Goal: Information Seeking & Learning: Learn about a topic

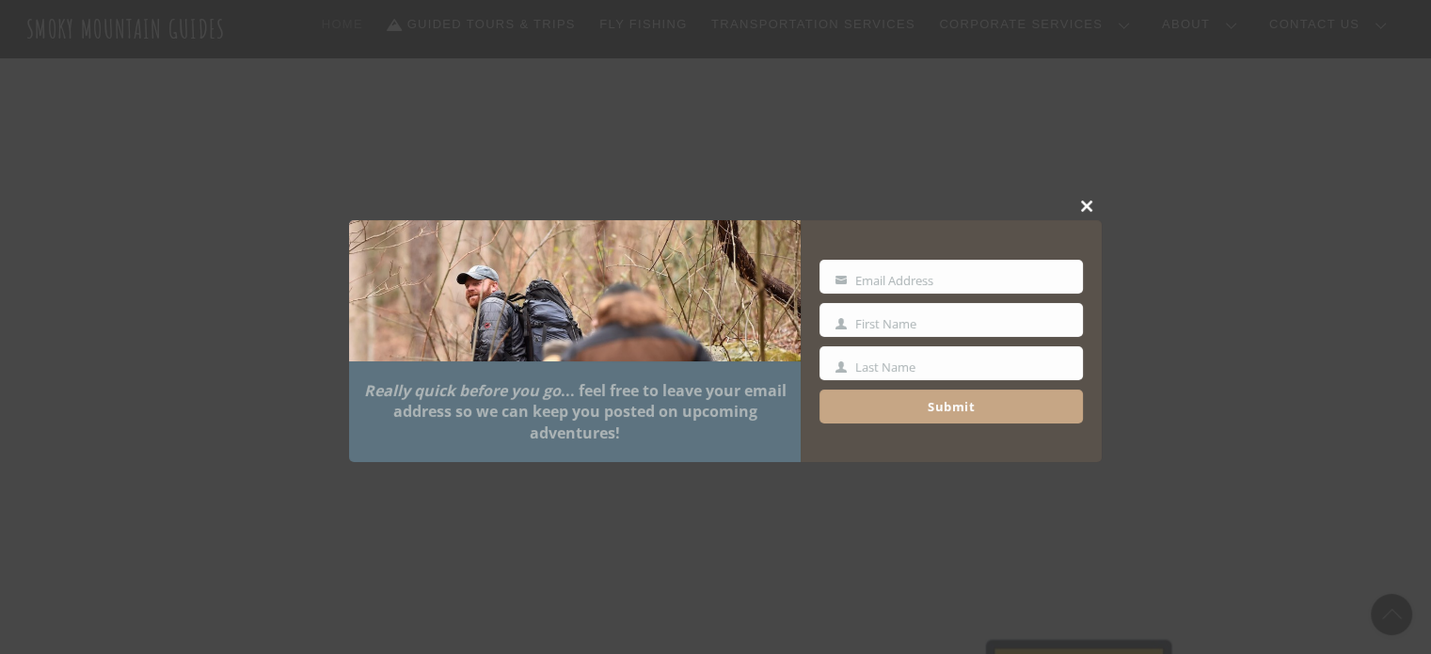
scroll to position [282, 0]
click at [1080, 209] on span at bounding box center [1088, 205] width 28 height 11
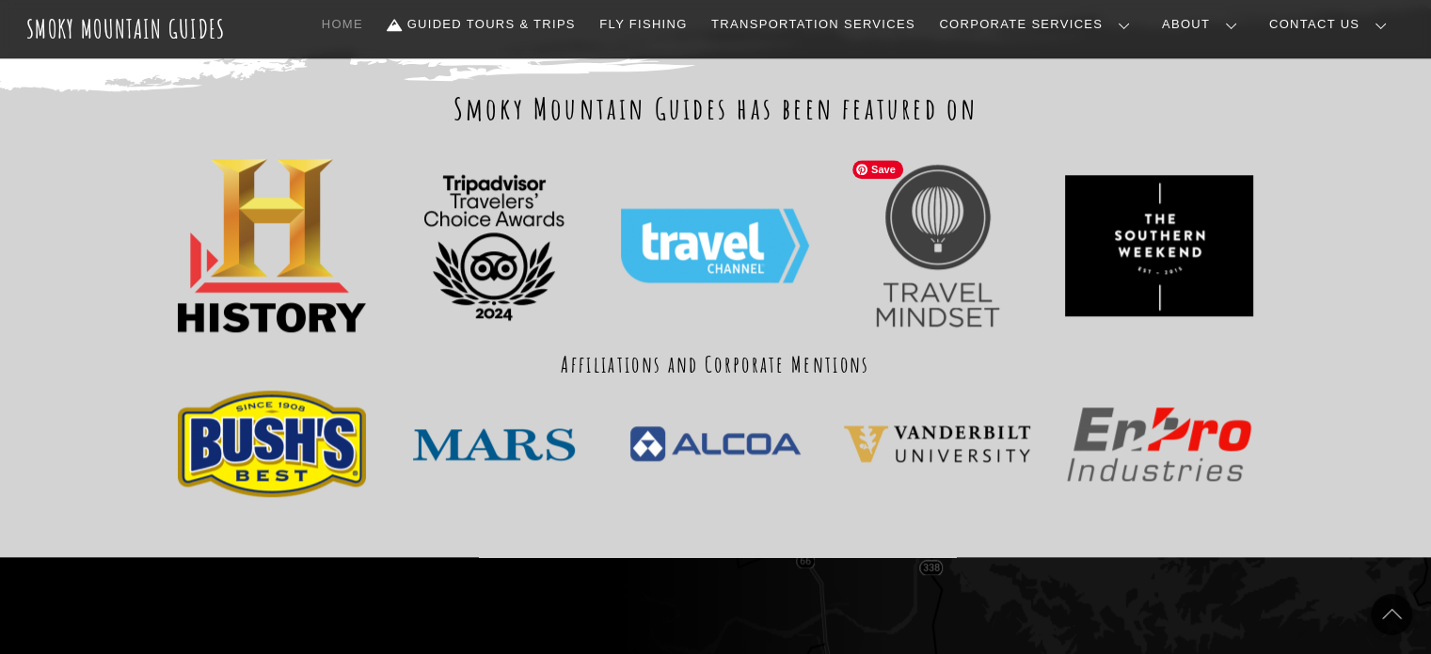
scroll to position [1882, 0]
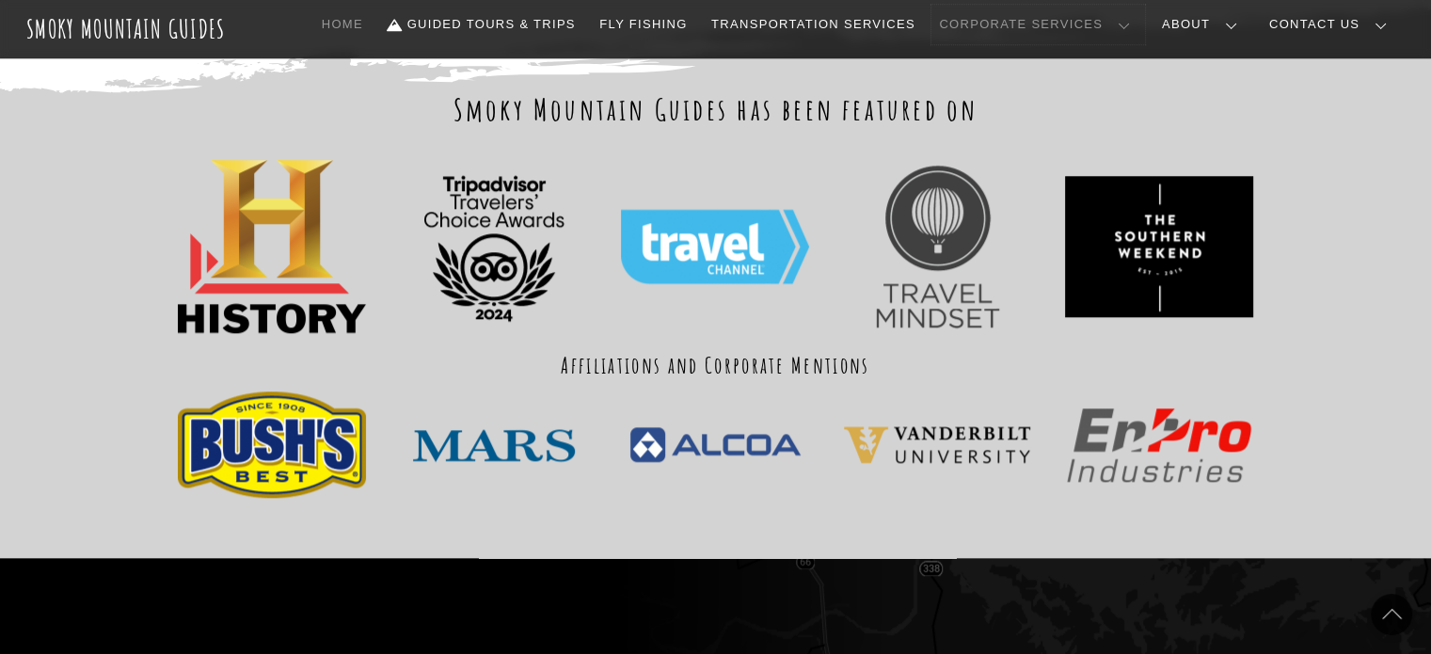
click at [1101, 29] on link "Corporate Services" at bounding box center [1039, 25] width 214 height 40
click at [0, 0] on link "Team Building" at bounding box center [0, 0] width 0 height 0
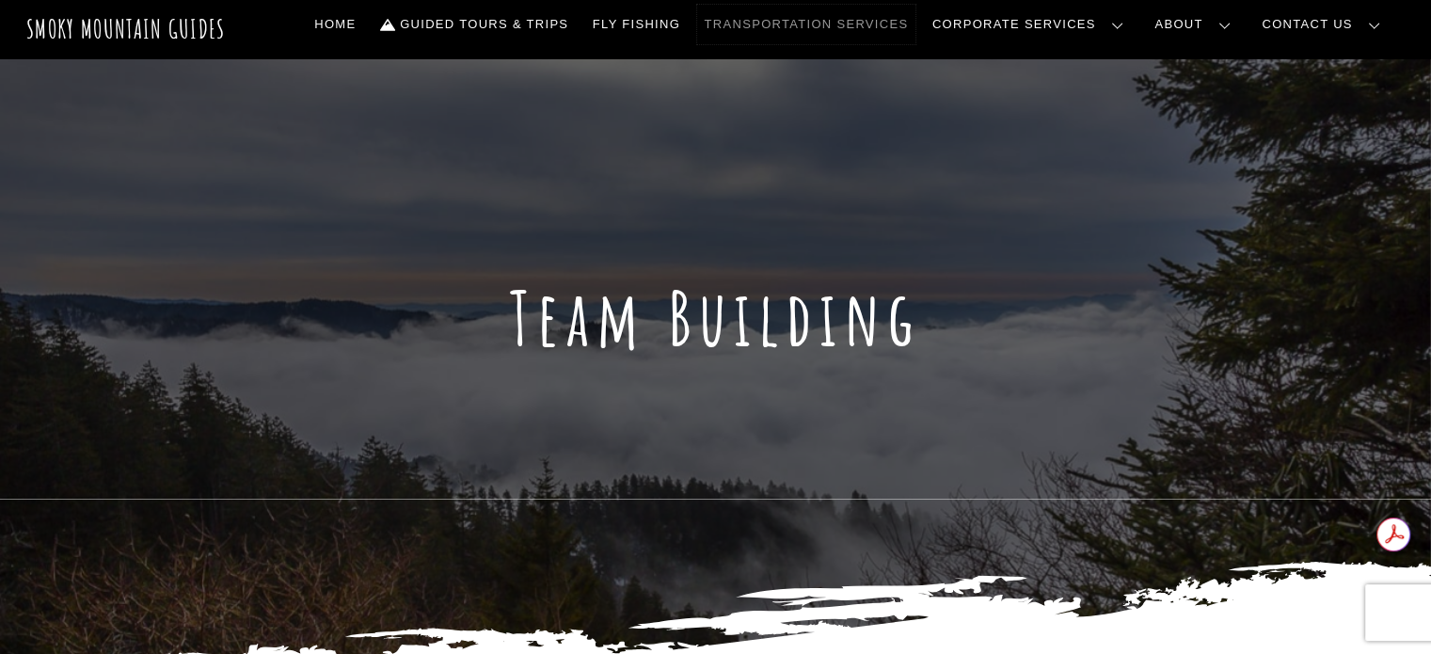
click at [846, 28] on link "Transportation Services" at bounding box center [806, 25] width 218 height 40
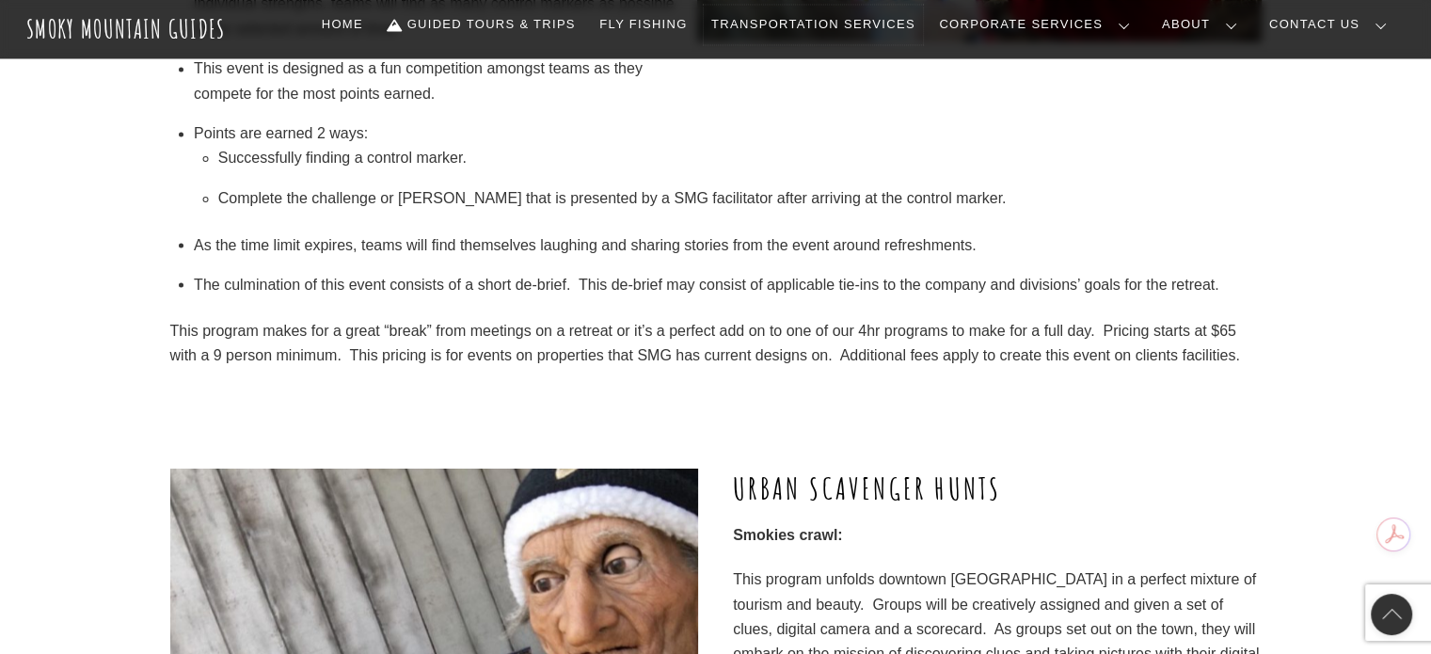
scroll to position [3670, 0]
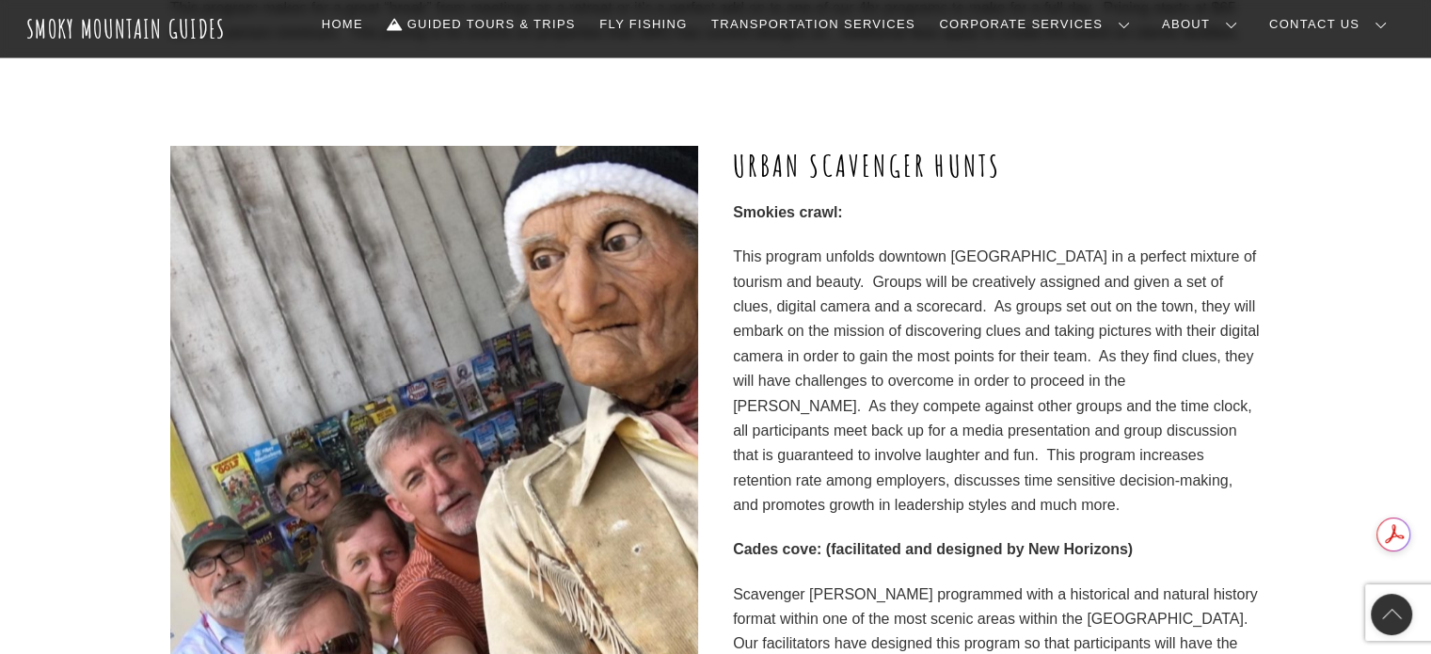
click at [0, 0] on link "Gallery" at bounding box center [0, 0] width 0 height 0
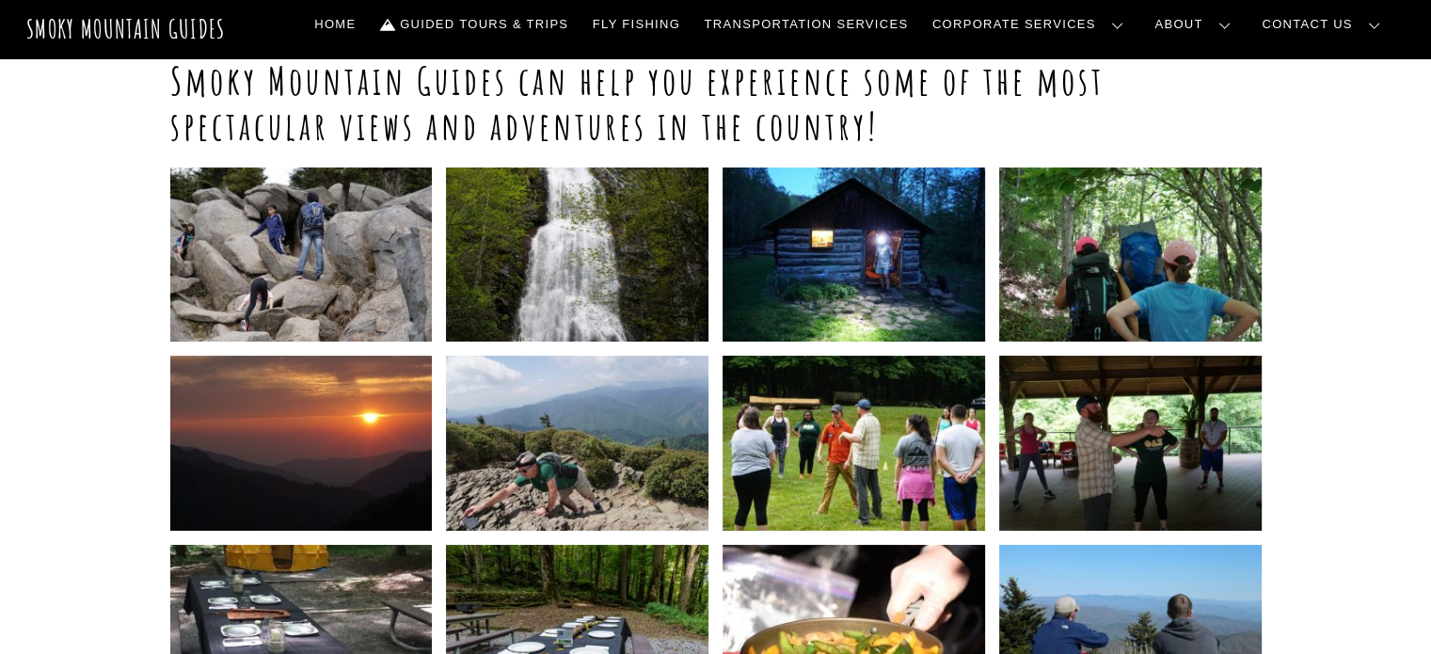
click at [0, 0] on link "Team Building" at bounding box center [0, 0] width 0 height 0
